Goal: Task Accomplishment & Management: Manage account settings

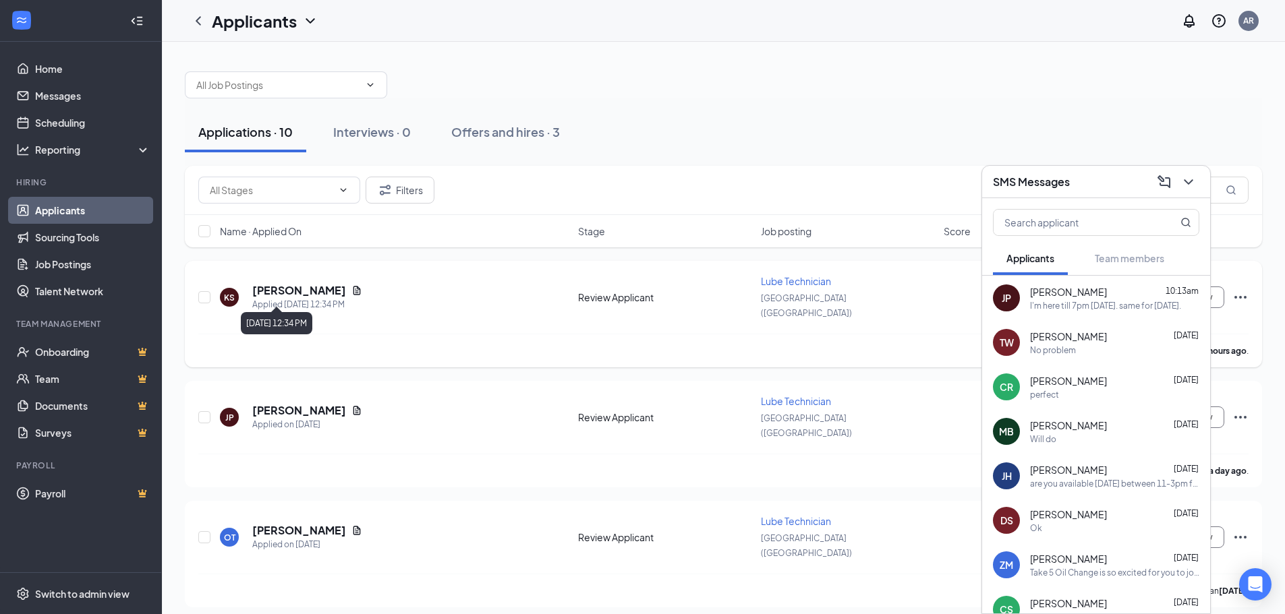
click at [324, 298] on div "Applied [DATE] 12:34 PM" at bounding box center [307, 304] width 110 height 13
click at [815, 301] on span "[GEOGRAPHIC_DATA] ([GEOGRAPHIC_DATA])" at bounding box center [806, 305] width 91 height 25
click at [923, 311] on div "KS [PERSON_NAME] Applied [DATE] 12:34 PM Review Applicant Lube Technician [GEOG…" at bounding box center [723, 303] width 1050 height 59
click at [1182, 187] on icon "ChevronDown" at bounding box center [1188, 182] width 16 height 16
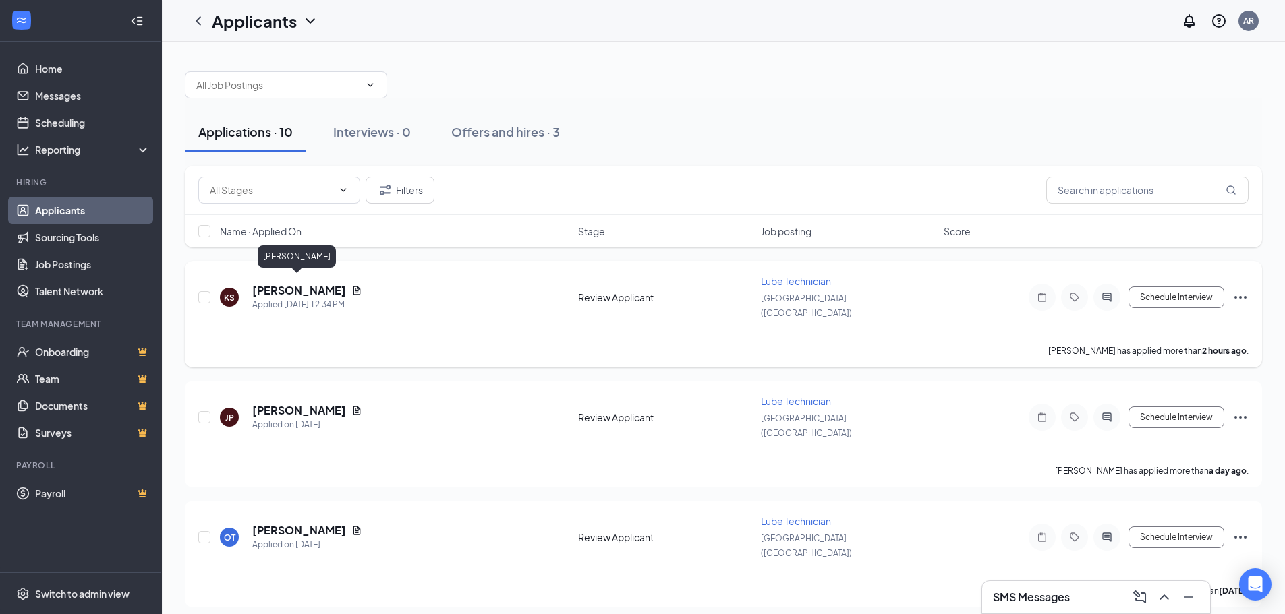
click at [305, 283] on h5 "[PERSON_NAME]" at bounding box center [299, 290] width 94 height 15
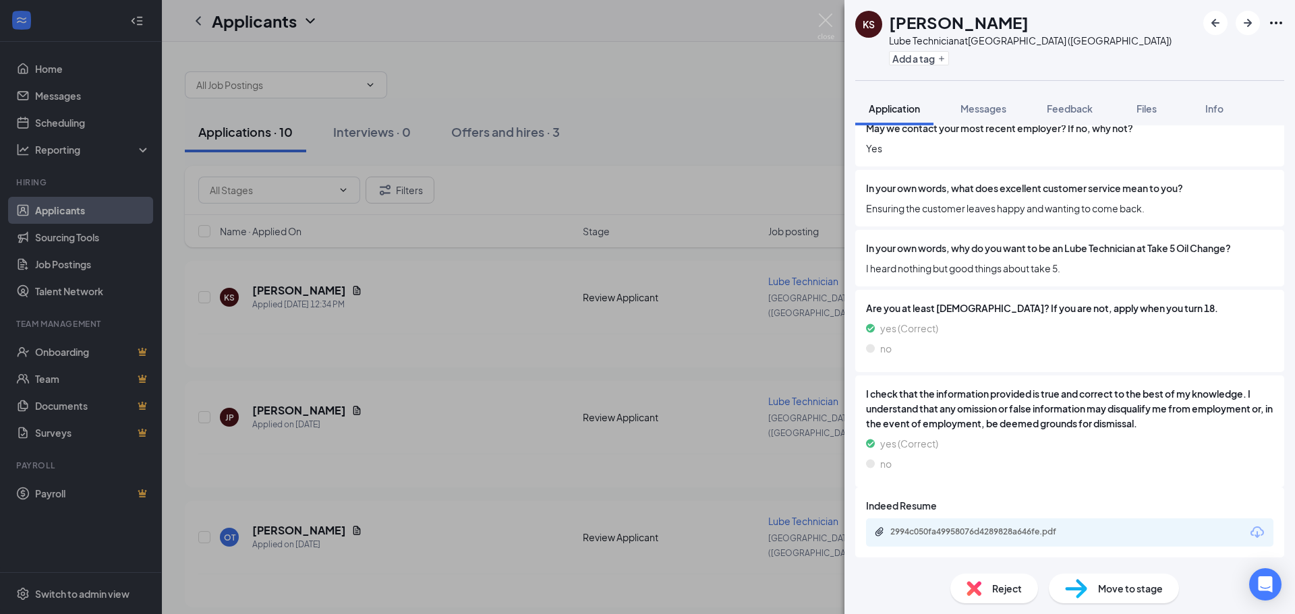
scroll to position [1233, 0]
click at [961, 531] on div "2994c050fa49958076d4289828a646fe.pdf" at bounding box center [984, 532] width 189 height 11
click at [972, 105] on span "Messages" at bounding box center [983, 109] width 46 height 12
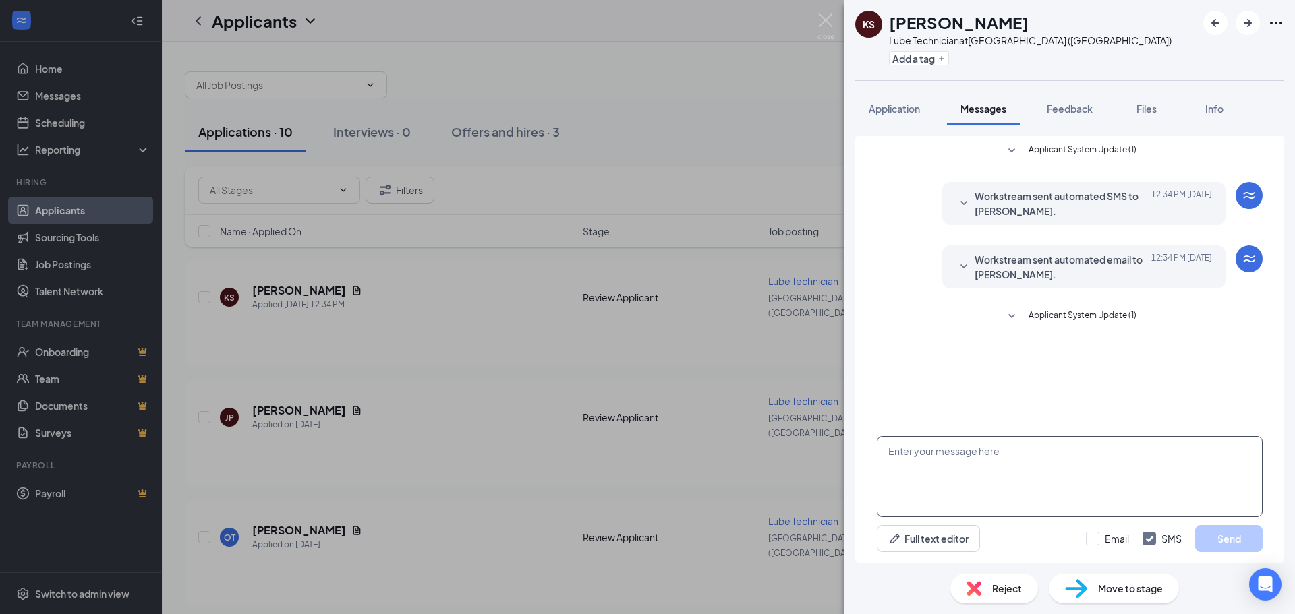
click at [984, 473] on textarea at bounding box center [1070, 476] width 386 height 81
click at [825, 22] on img at bounding box center [825, 26] width 17 height 26
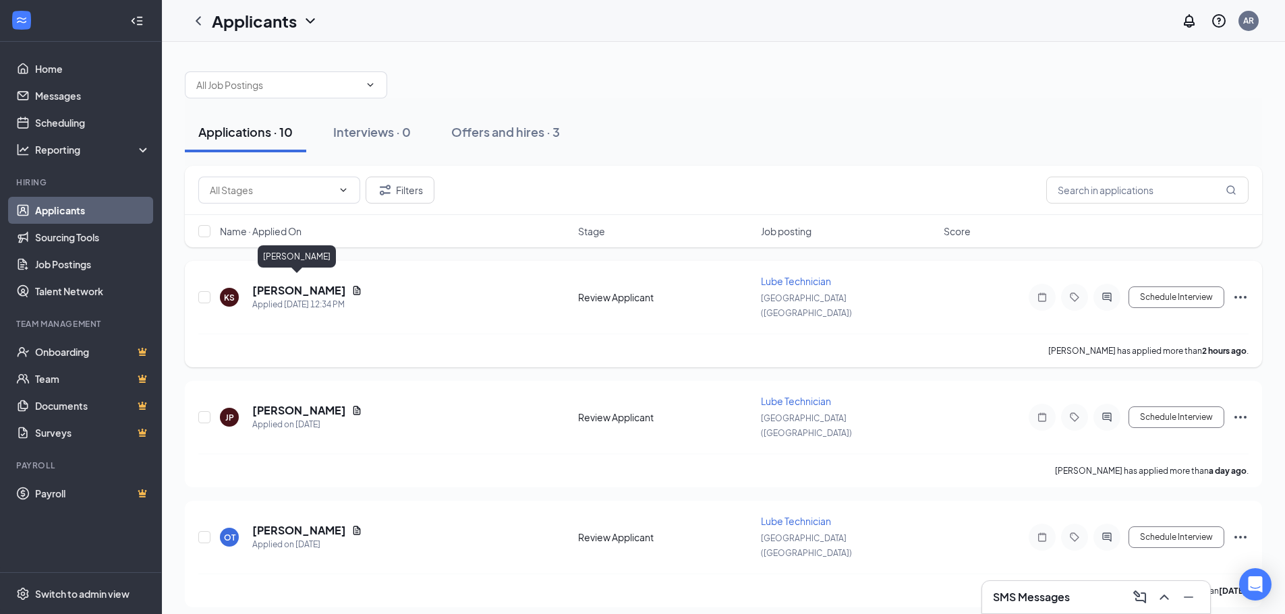
click at [294, 285] on h5 "[PERSON_NAME]" at bounding box center [299, 290] width 94 height 15
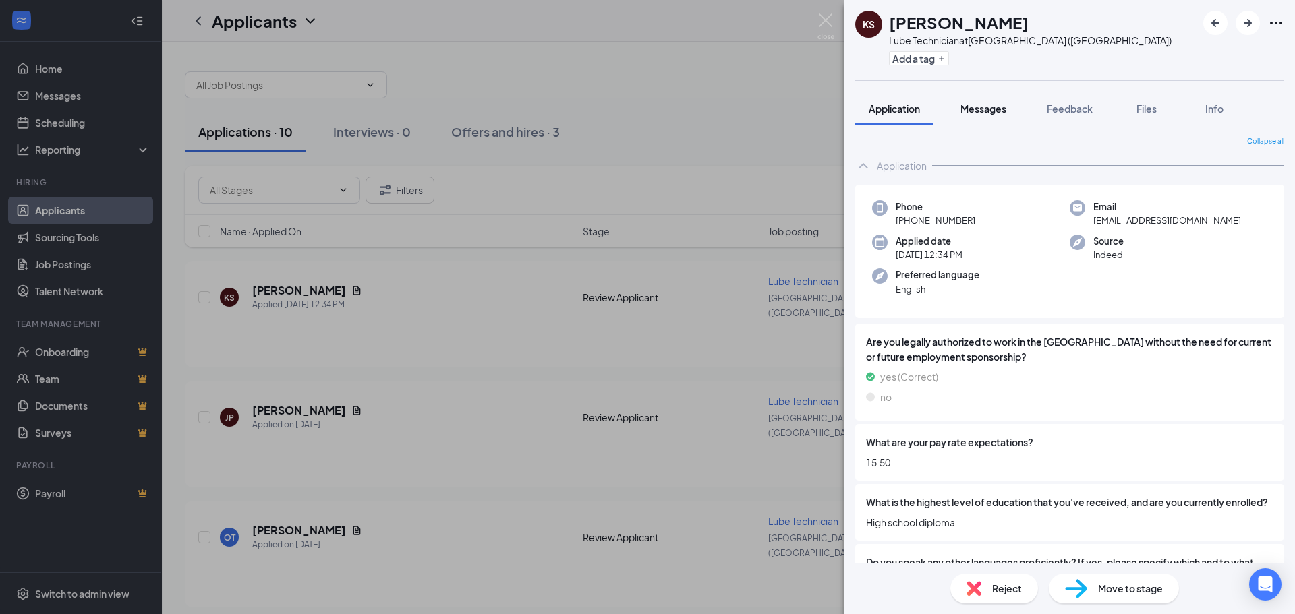
click at [990, 98] on button "Messages" at bounding box center [983, 109] width 73 height 34
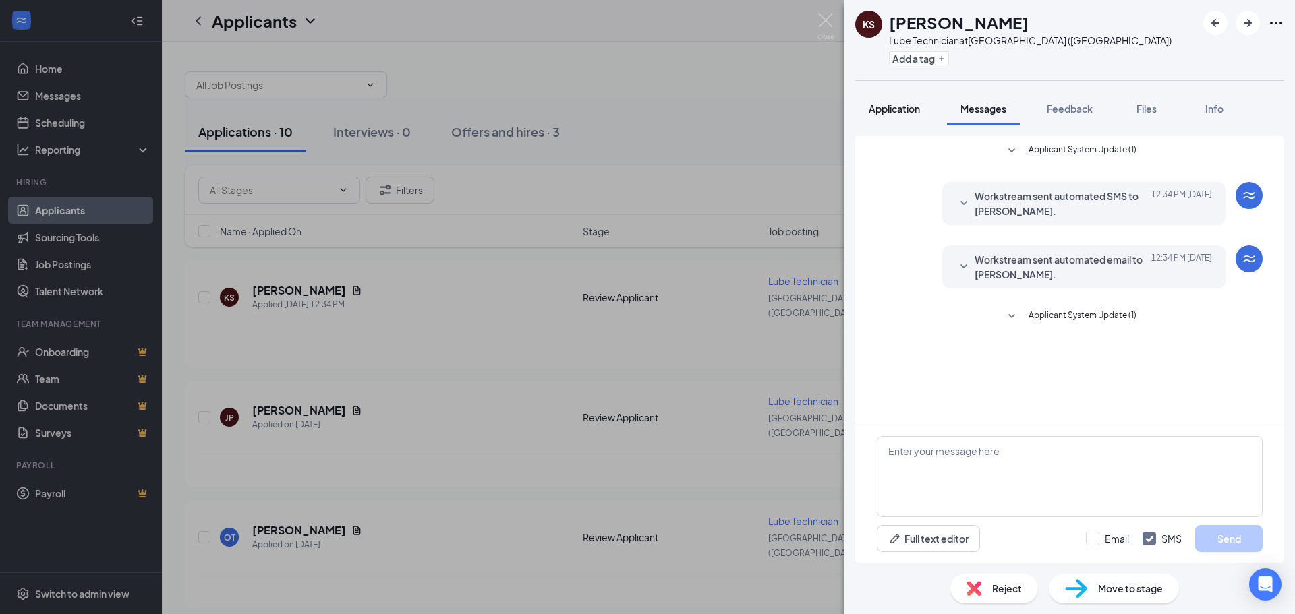
click at [898, 100] on button "Application" at bounding box center [894, 109] width 78 height 34
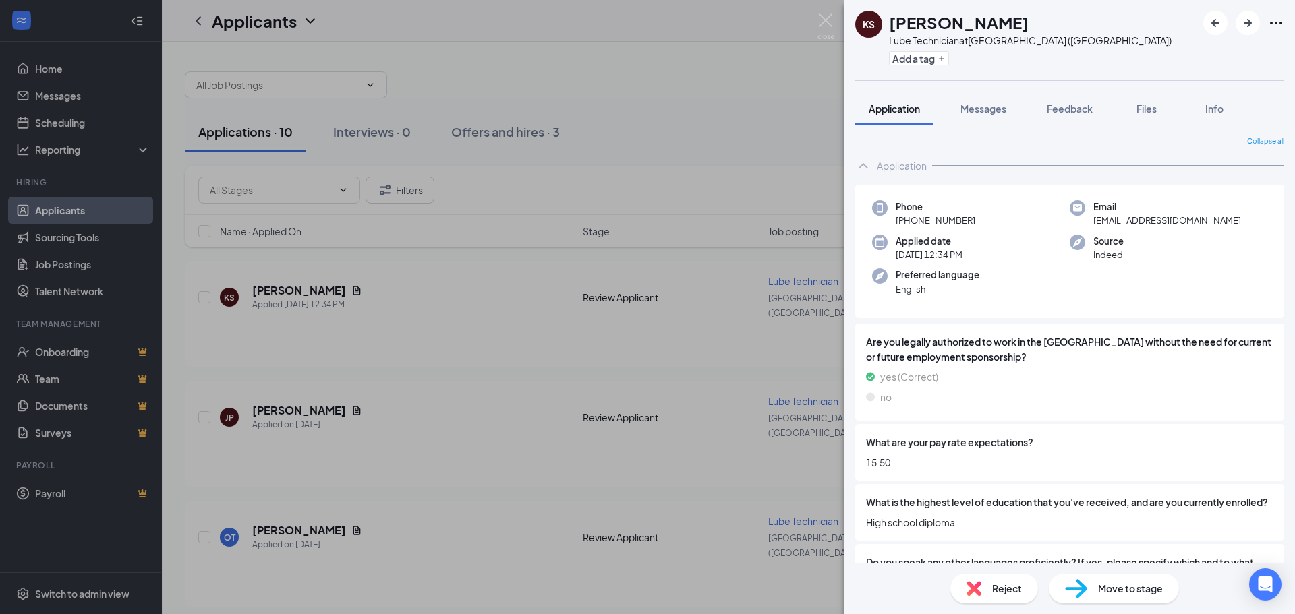
click at [892, 112] on span "Application" at bounding box center [894, 109] width 51 height 12
